Goal: Check status

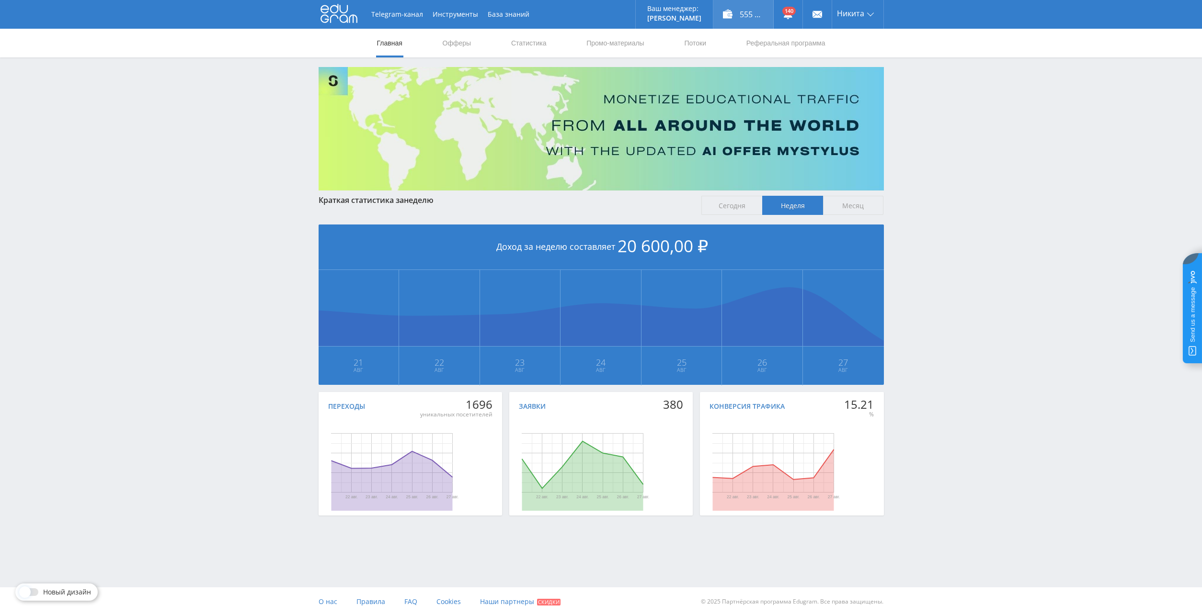
click at [747, 13] on div "555 752,00 ₽" at bounding box center [743, 14] width 60 height 29
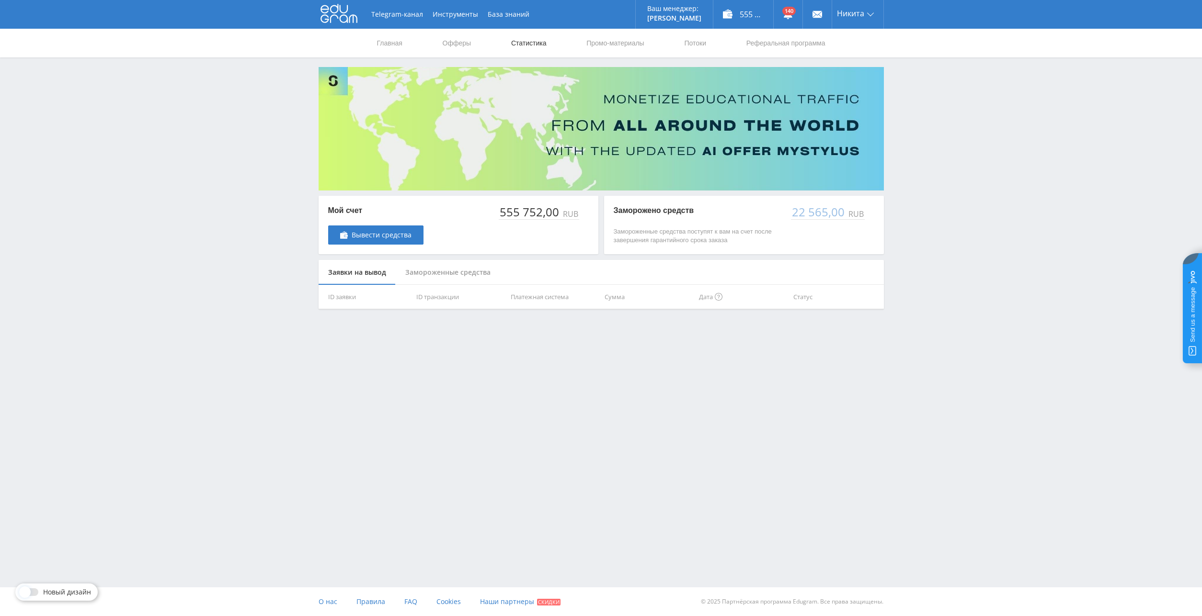
click at [525, 35] on link "Статистика" at bounding box center [528, 43] width 37 height 29
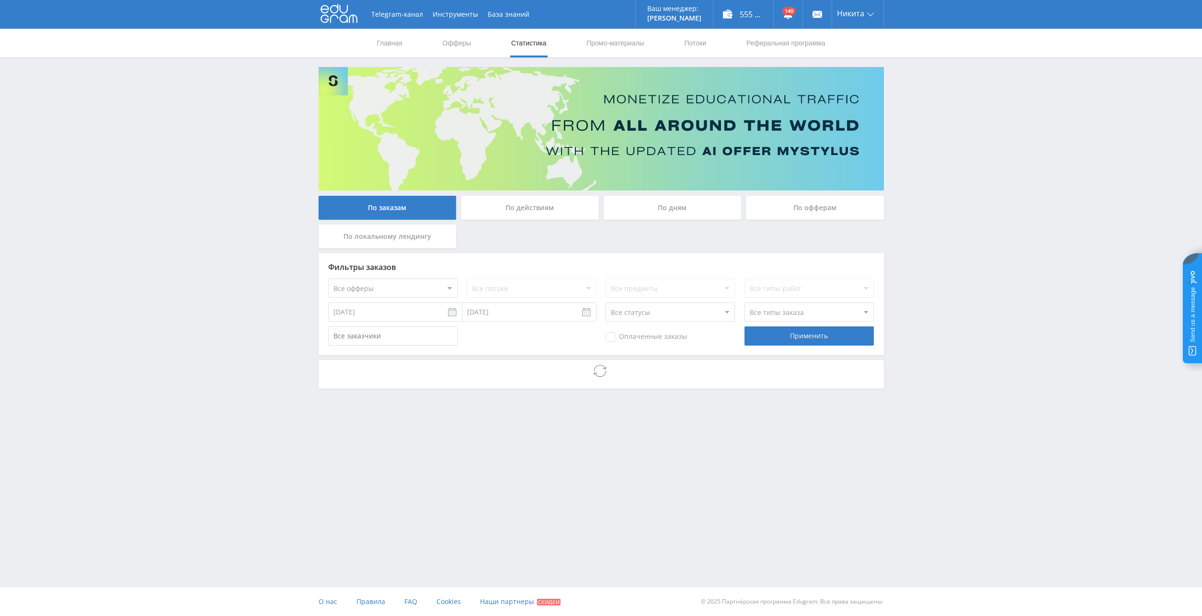
click at [696, 206] on div "По дням" at bounding box center [673, 208] width 138 height 24
click at [0, 0] on input "По дням" at bounding box center [0, 0] width 0 height 0
